Goal: Transaction & Acquisition: Subscribe to service/newsletter

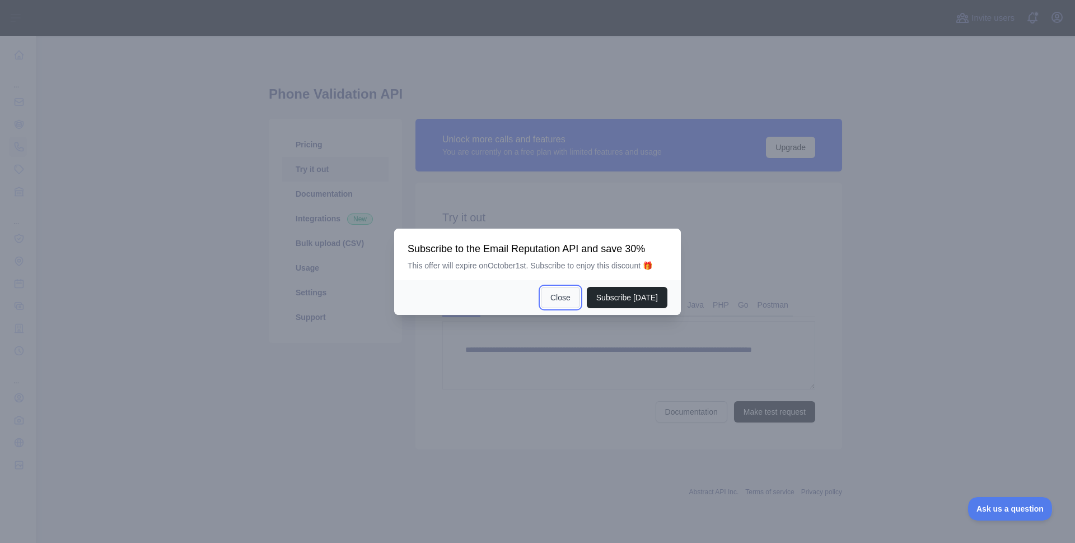
click at [568, 300] on button "Close" at bounding box center [560, 297] width 39 height 21
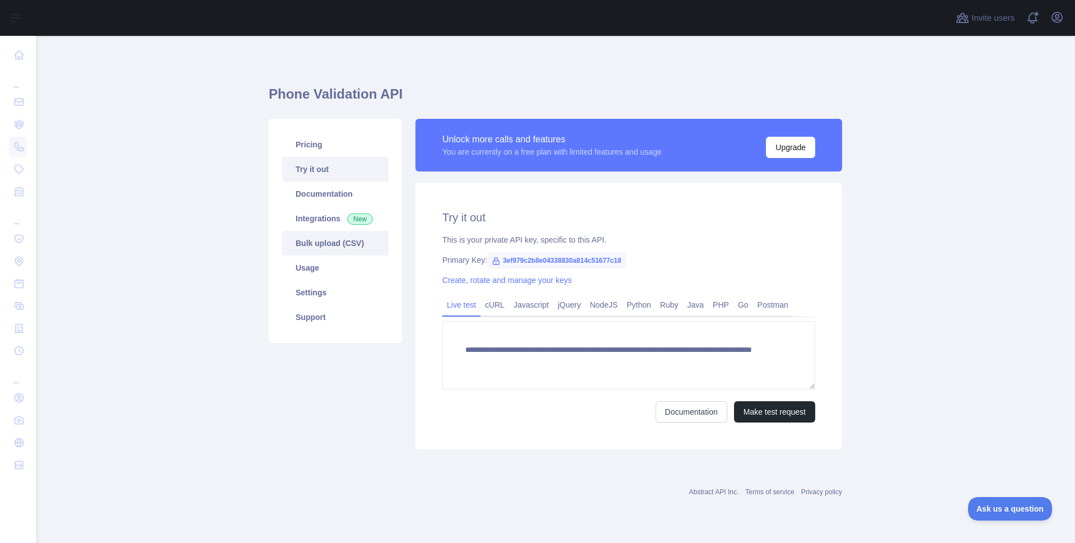
click at [354, 239] on link "Bulk upload (CSV)" at bounding box center [335, 243] width 106 height 25
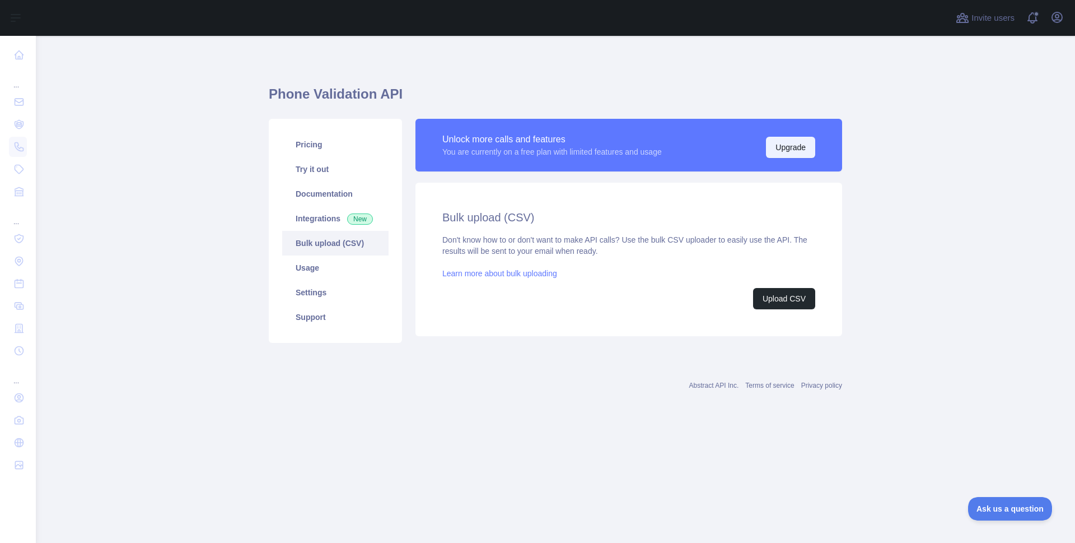
click at [794, 139] on button "Upgrade" at bounding box center [790, 147] width 49 height 21
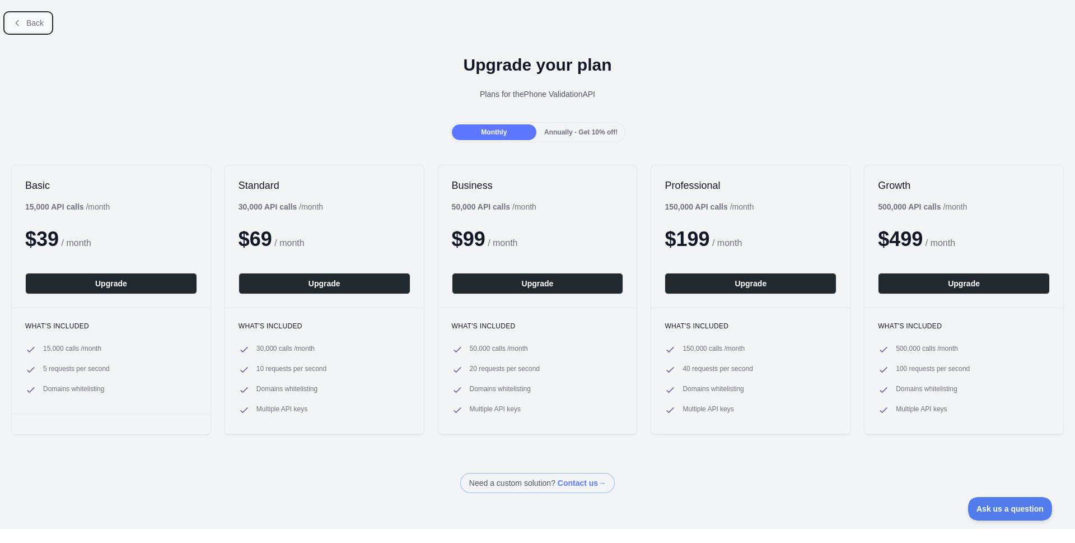
click at [29, 18] on span "Back" at bounding box center [34, 22] width 17 height 9
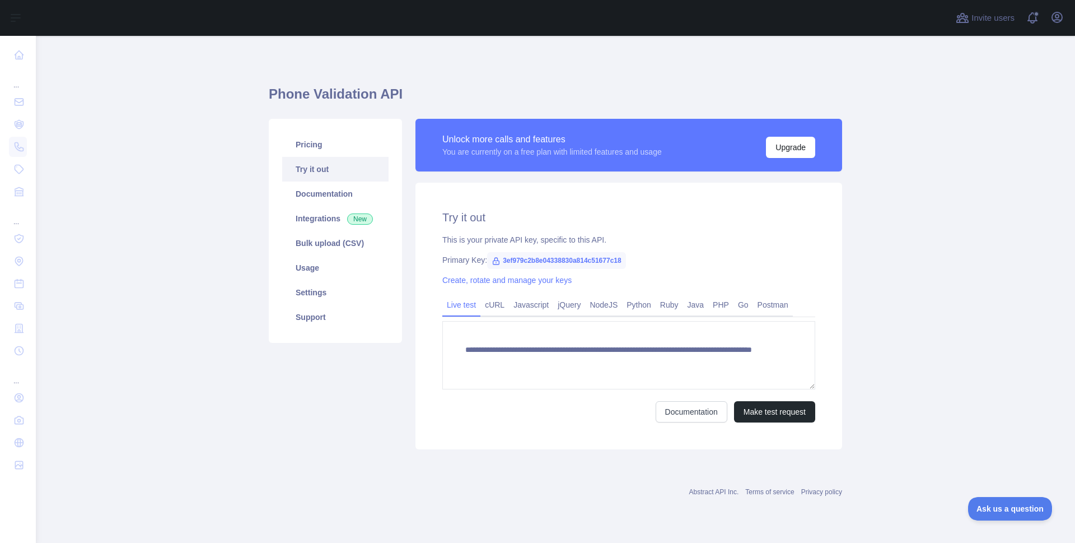
click at [29, 18] on button "Open sidebar" at bounding box center [15, 17] width 31 height 13
click at [127, 180] on main "**********" at bounding box center [556, 289] width 1040 height 507
